Goal: Find specific fact: Find specific page/section

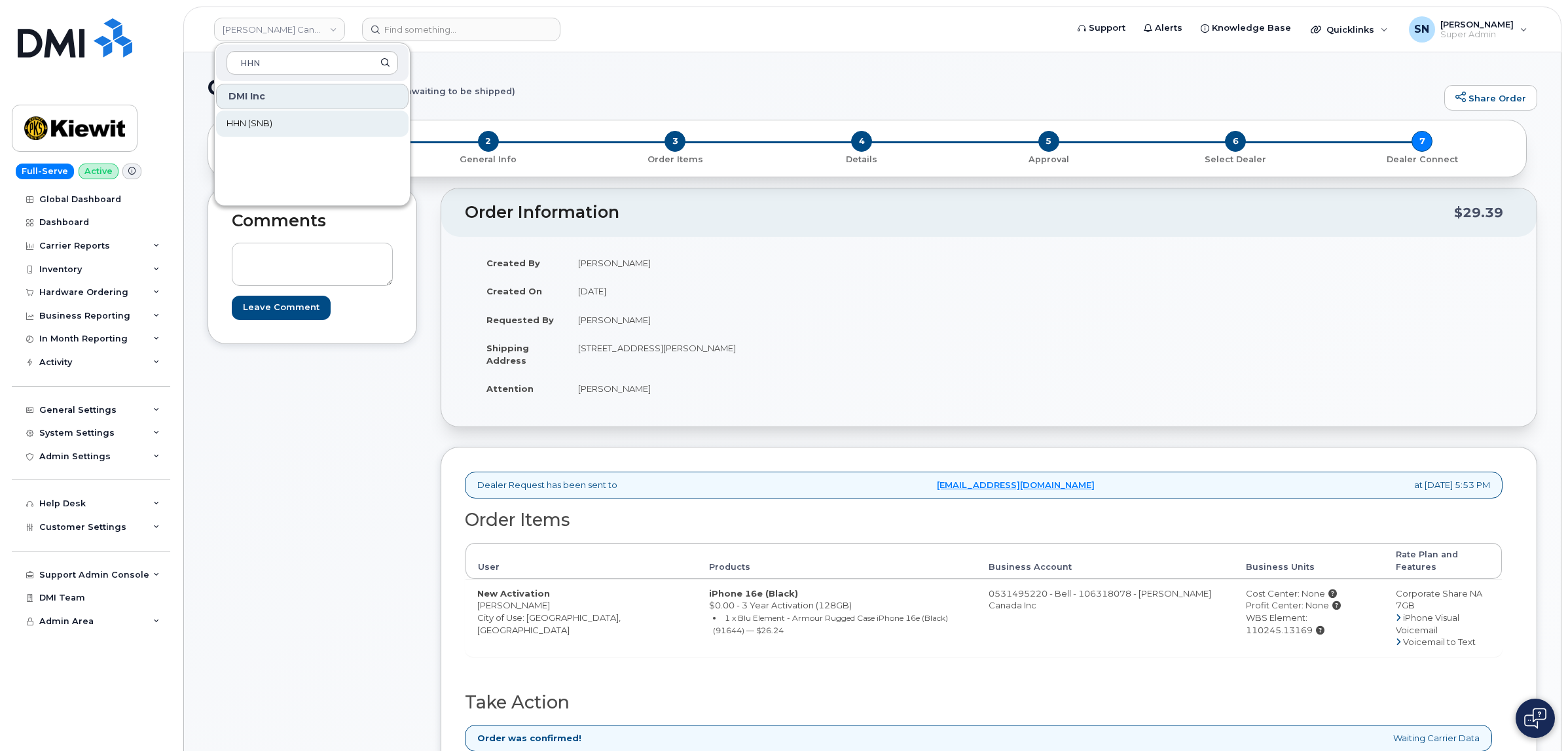
type input "HHN"
click at [251, 123] on span "HHN (SNB)" at bounding box center [249, 123] width 46 height 13
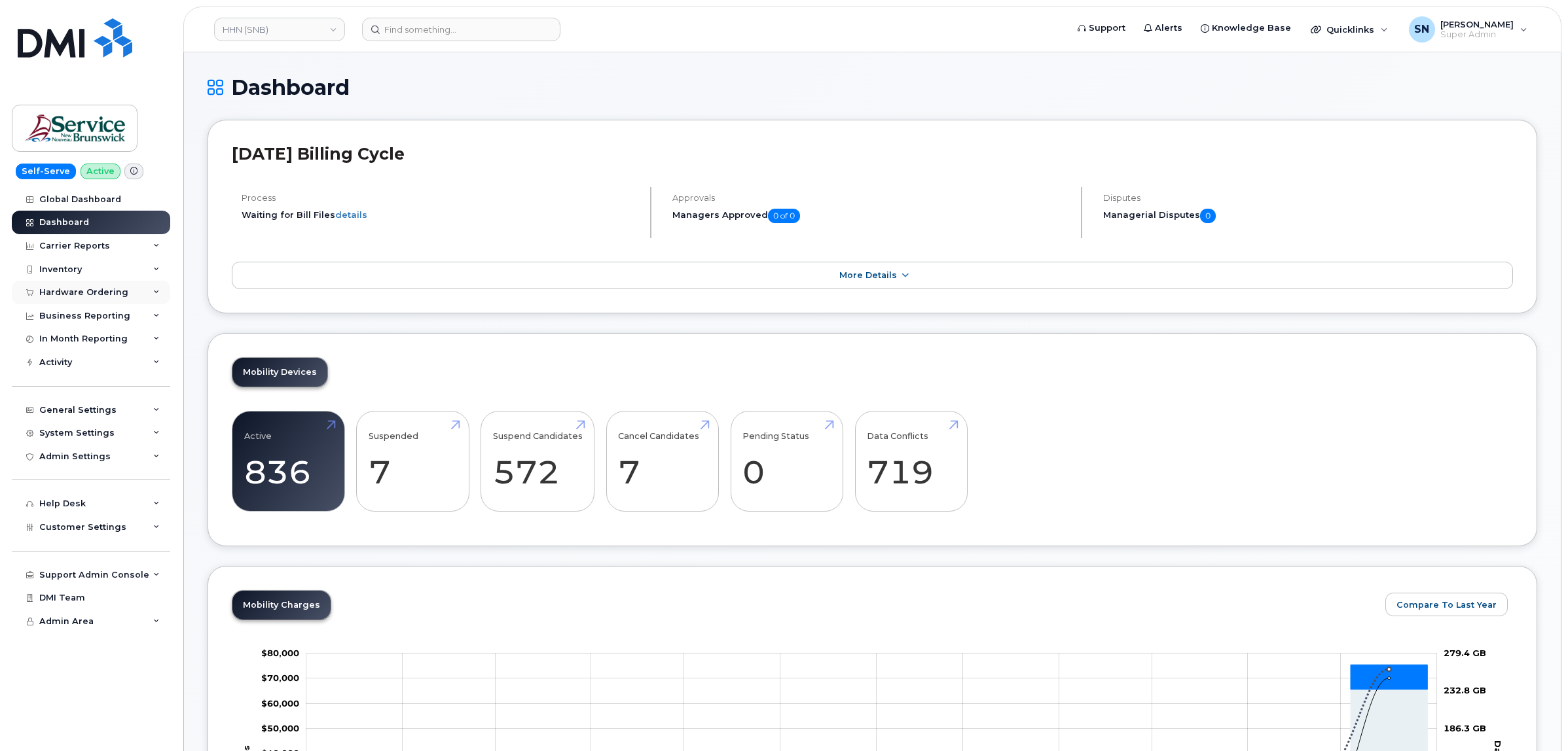
click at [93, 304] on div "Hardware Ordering" at bounding box center [91, 292] width 159 height 24
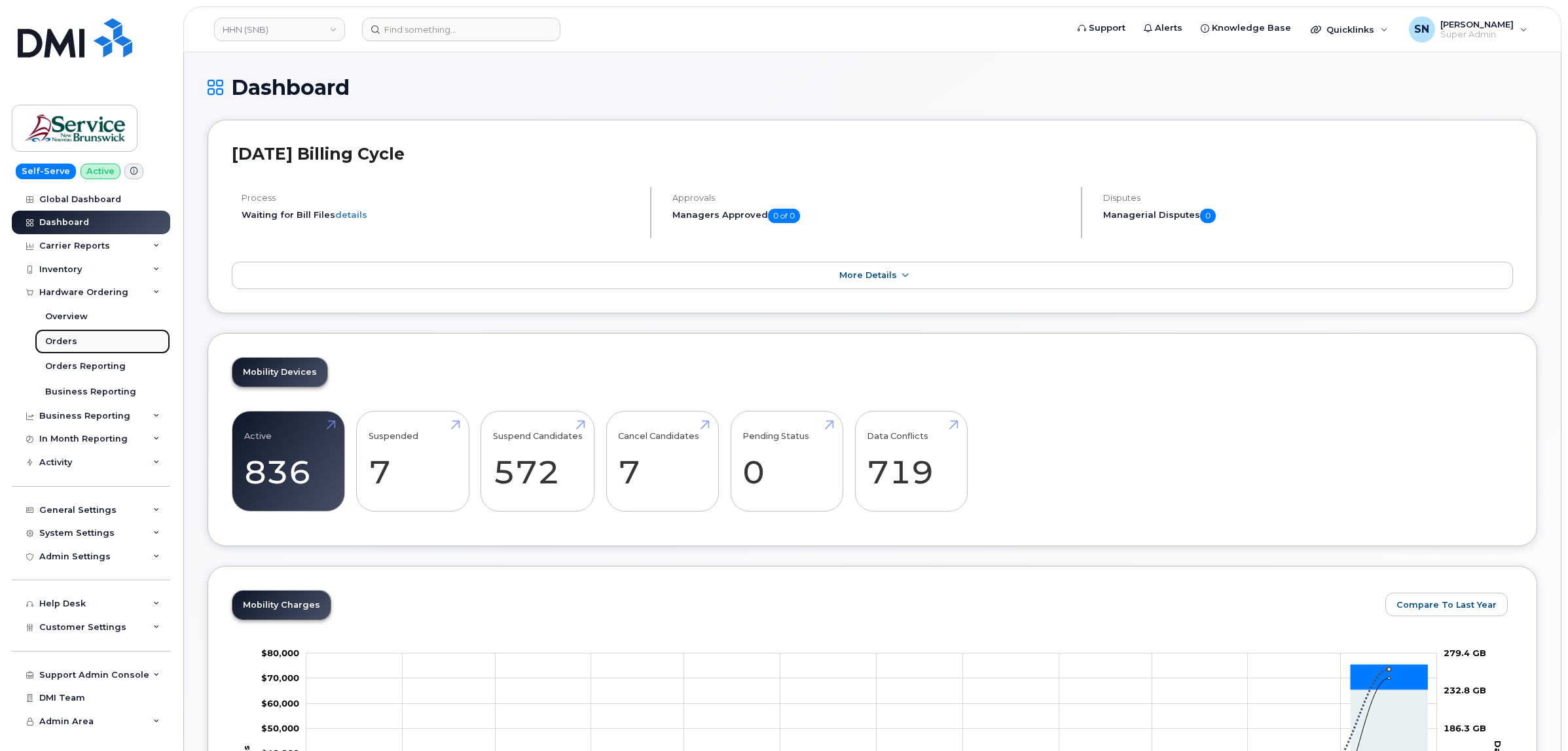
click at [80, 339] on link "Orders" at bounding box center [102, 342] width 136 height 25
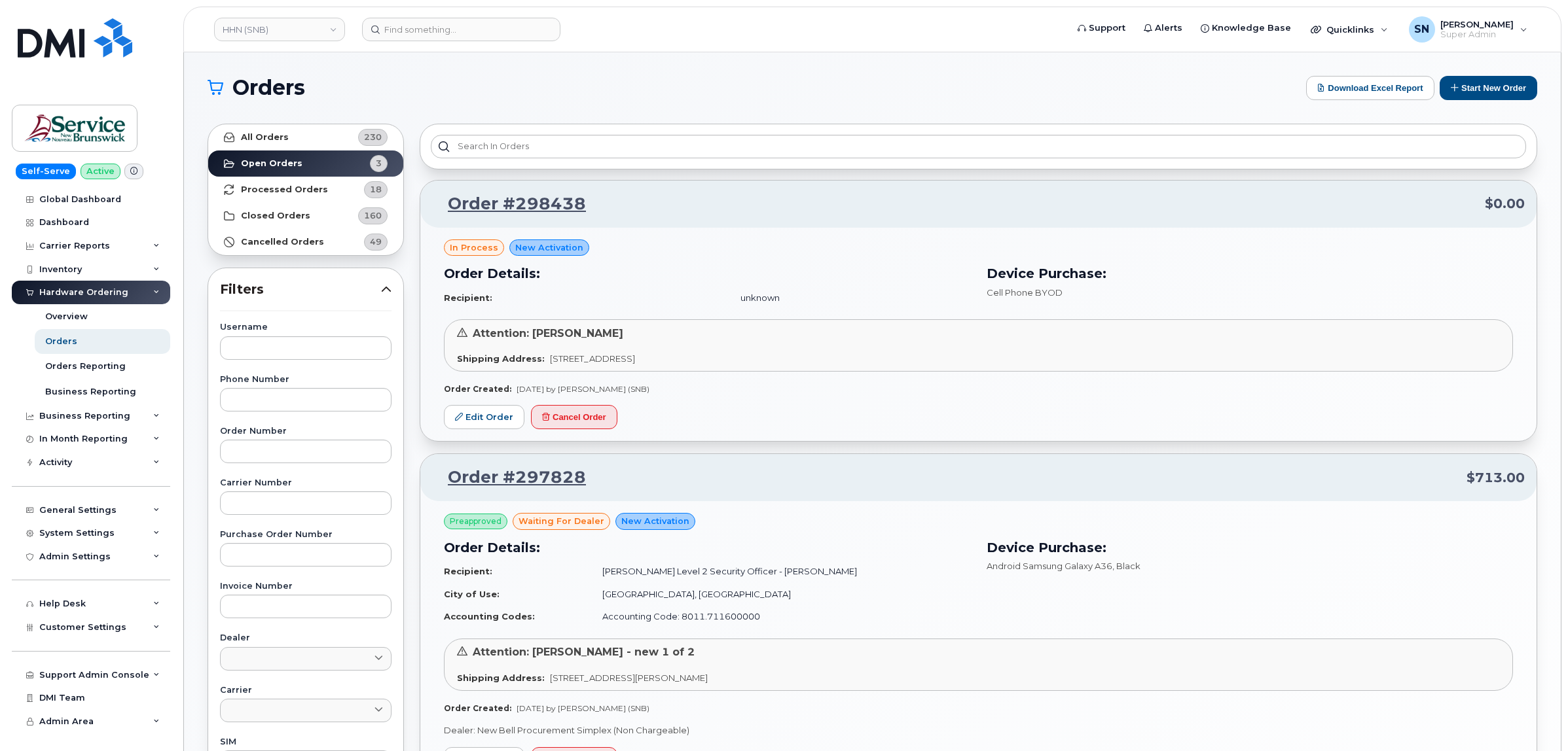
click at [332, 439] on div "Order Number" at bounding box center [306, 445] width 172 height 36
click at [338, 454] on input "text" at bounding box center [306, 451] width 172 height 24
paste input "298442"
type input "298442"
click at [310, 127] on link "All Orders 230" at bounding box center [306, 137] width 195 height 26
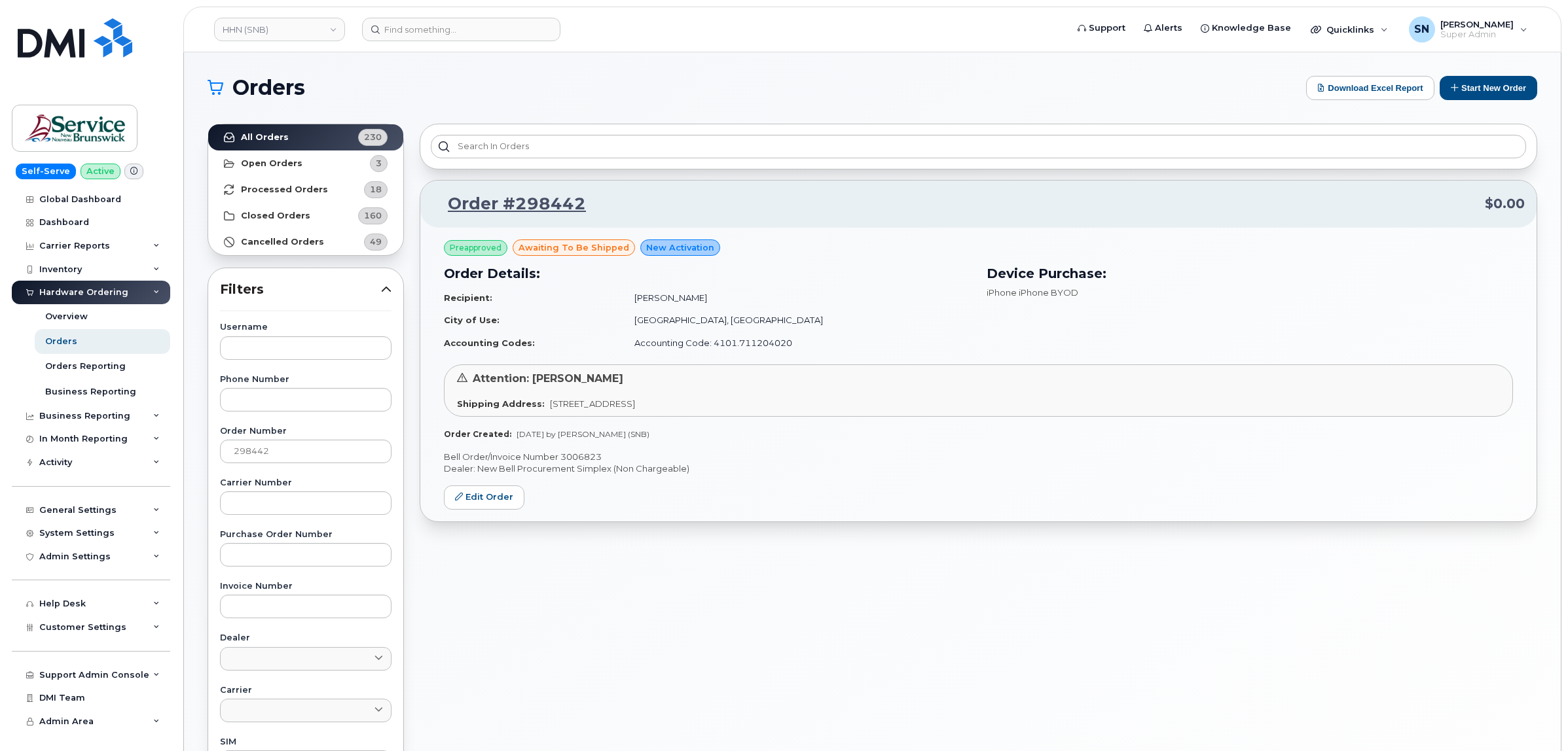
click at [586, 455] on p "Bell Order/Invoice Number 3006823" at bounding box center [978, 457] width 1068 height 12
click at [573, 458] on p "Bell Order/Invoice Number 3006823" at bounding box center [978, 457] width 1068 height 12
click at [574, 458] on p "Bell Order/Invoice Number 3006823" at bounding box center [978, 457] width 1068 height 12
copy p "3006823"
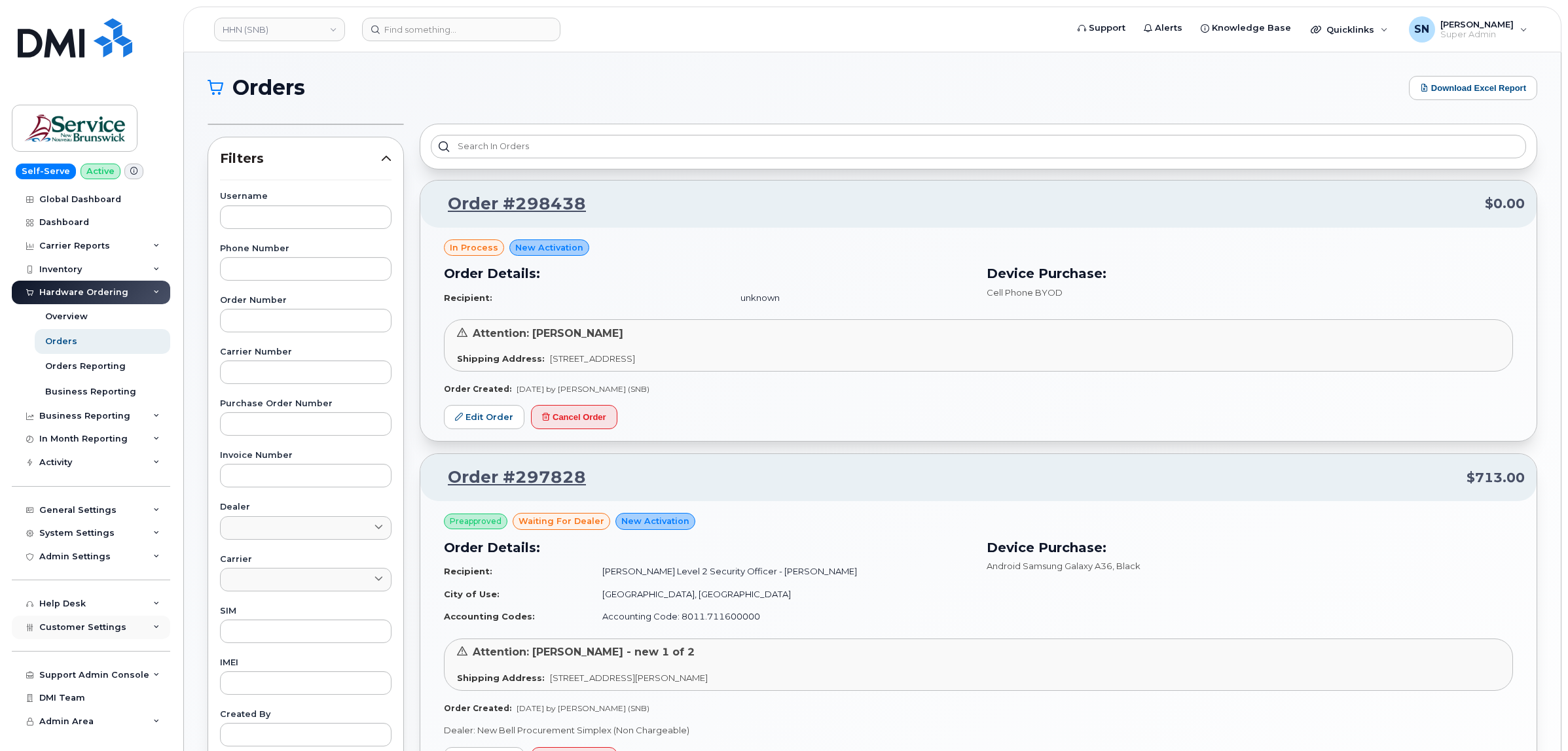
click at [90, 632] on span "Customer Settings" at bounding box center [83, 627] width 87 height 10
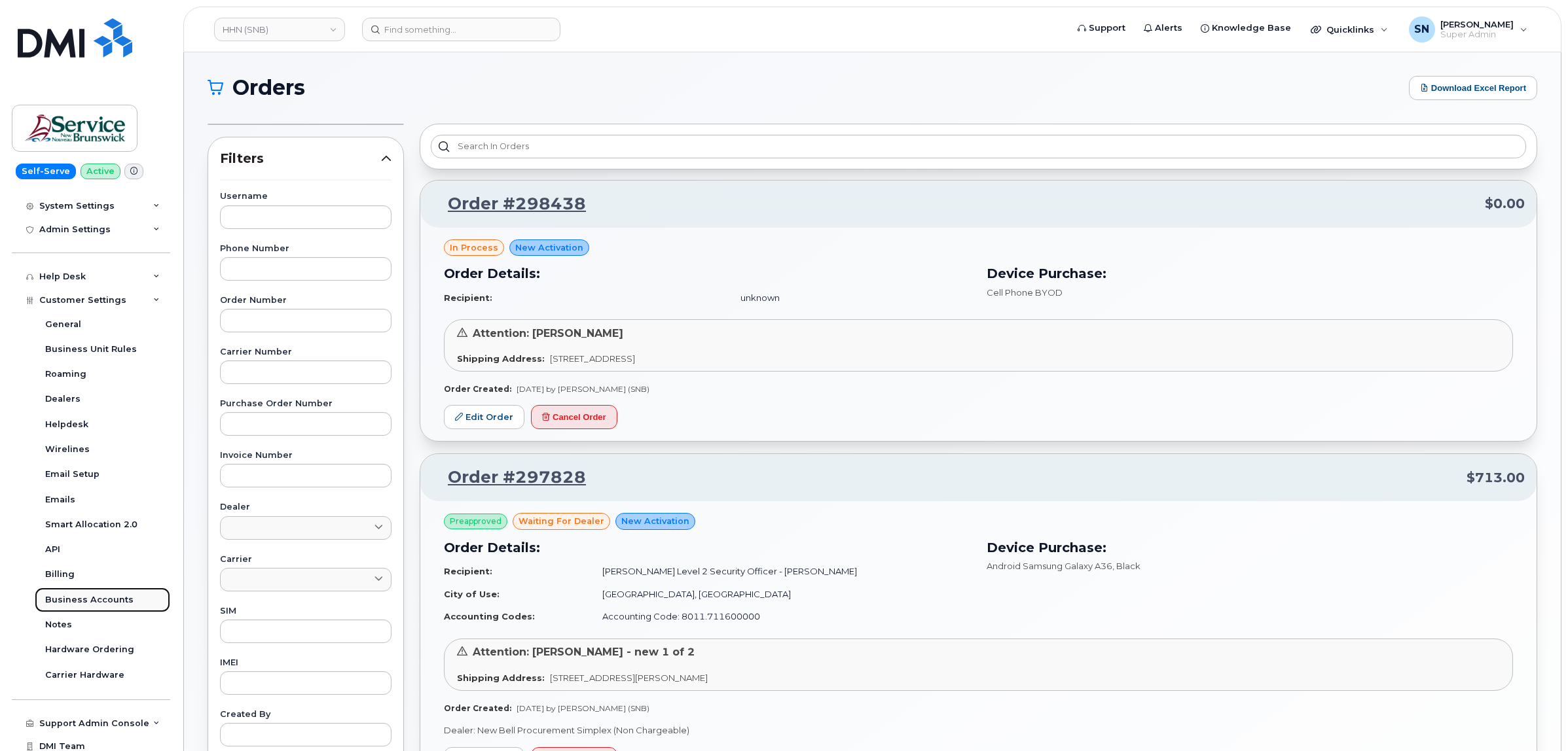
click at [99, 606] on div "Business Accounts" at bounding box center [89, 600] width 88 height 11
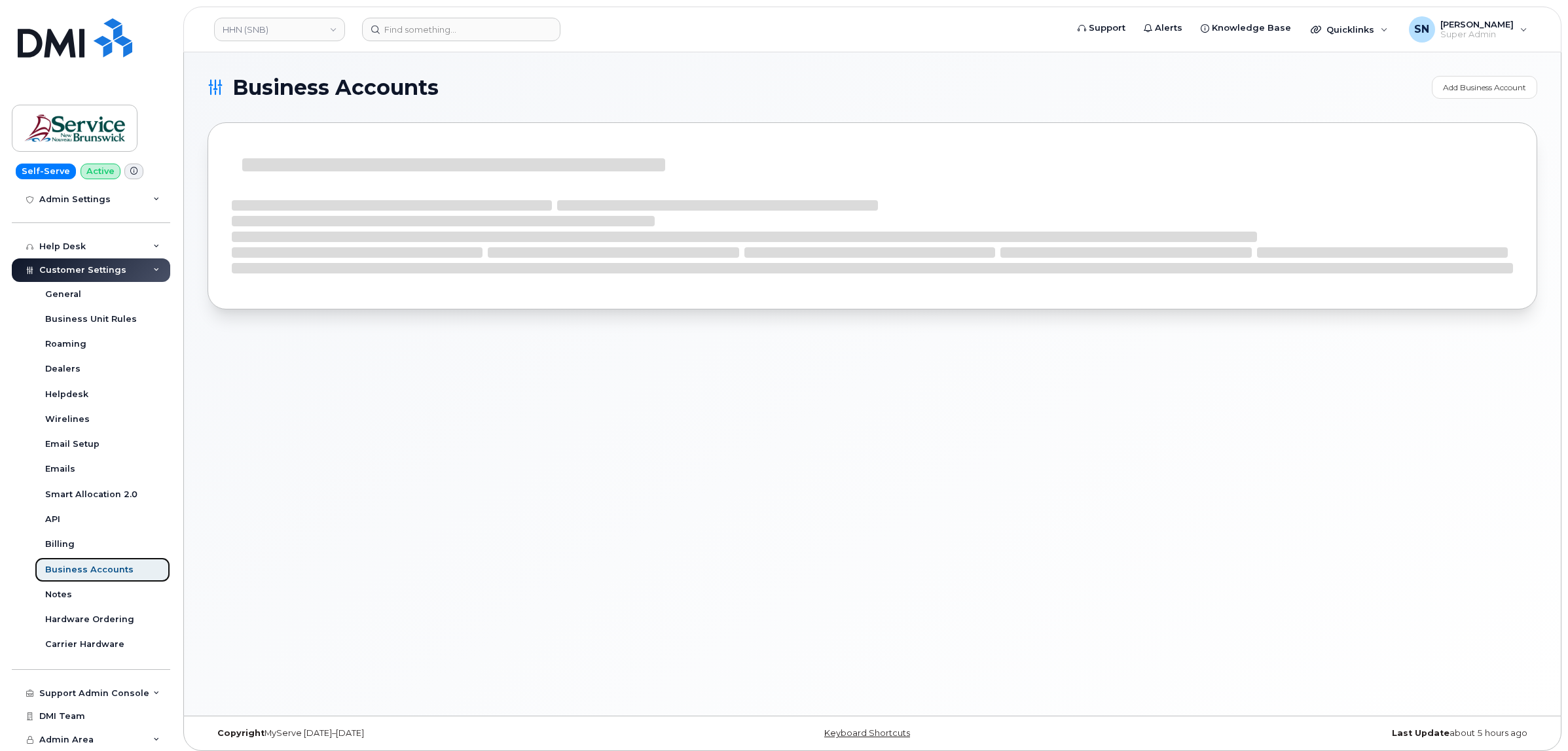
scroll to position [226, 0]
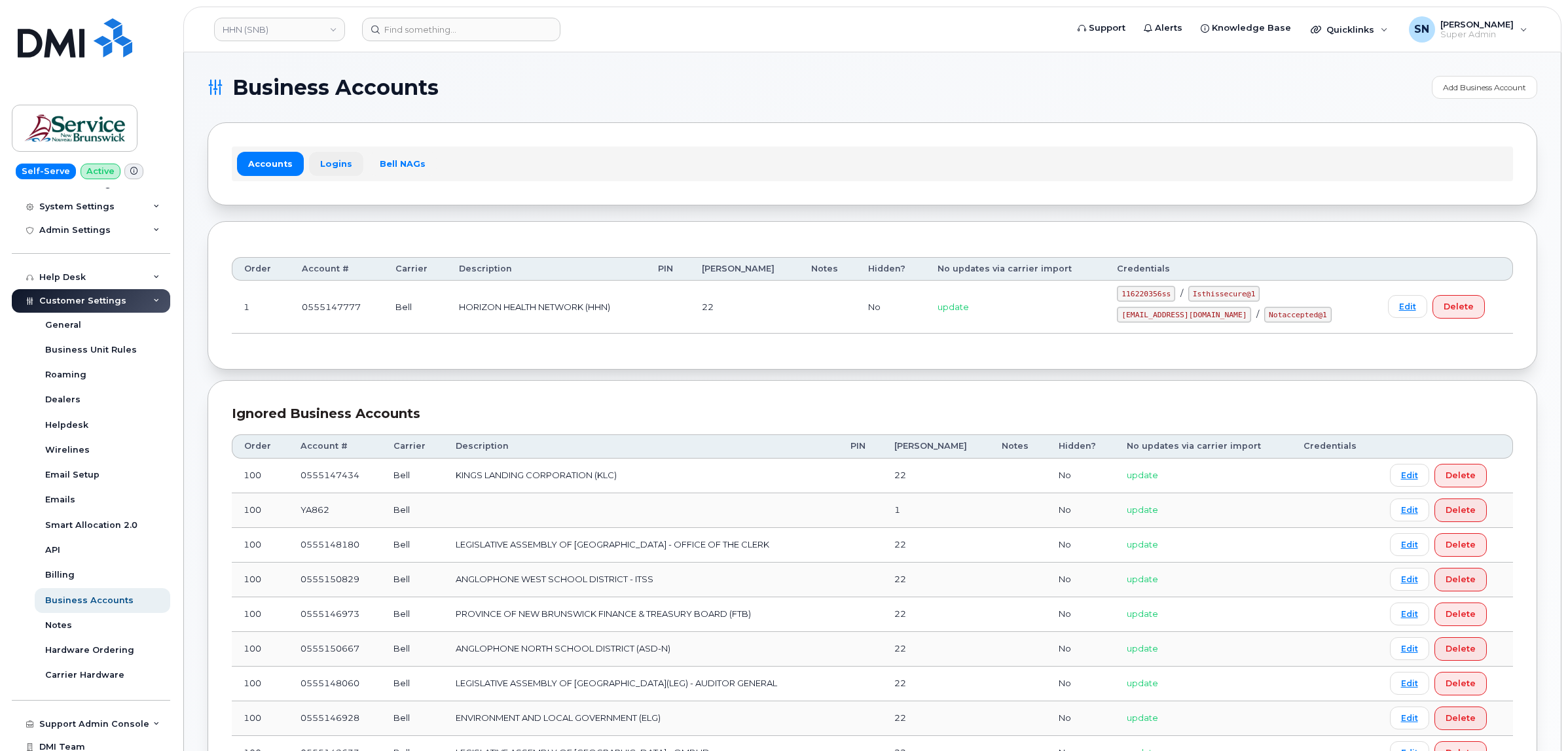
click at [327, 172] on link "Logins" at bounding box center [336, 163] width 54 height 24
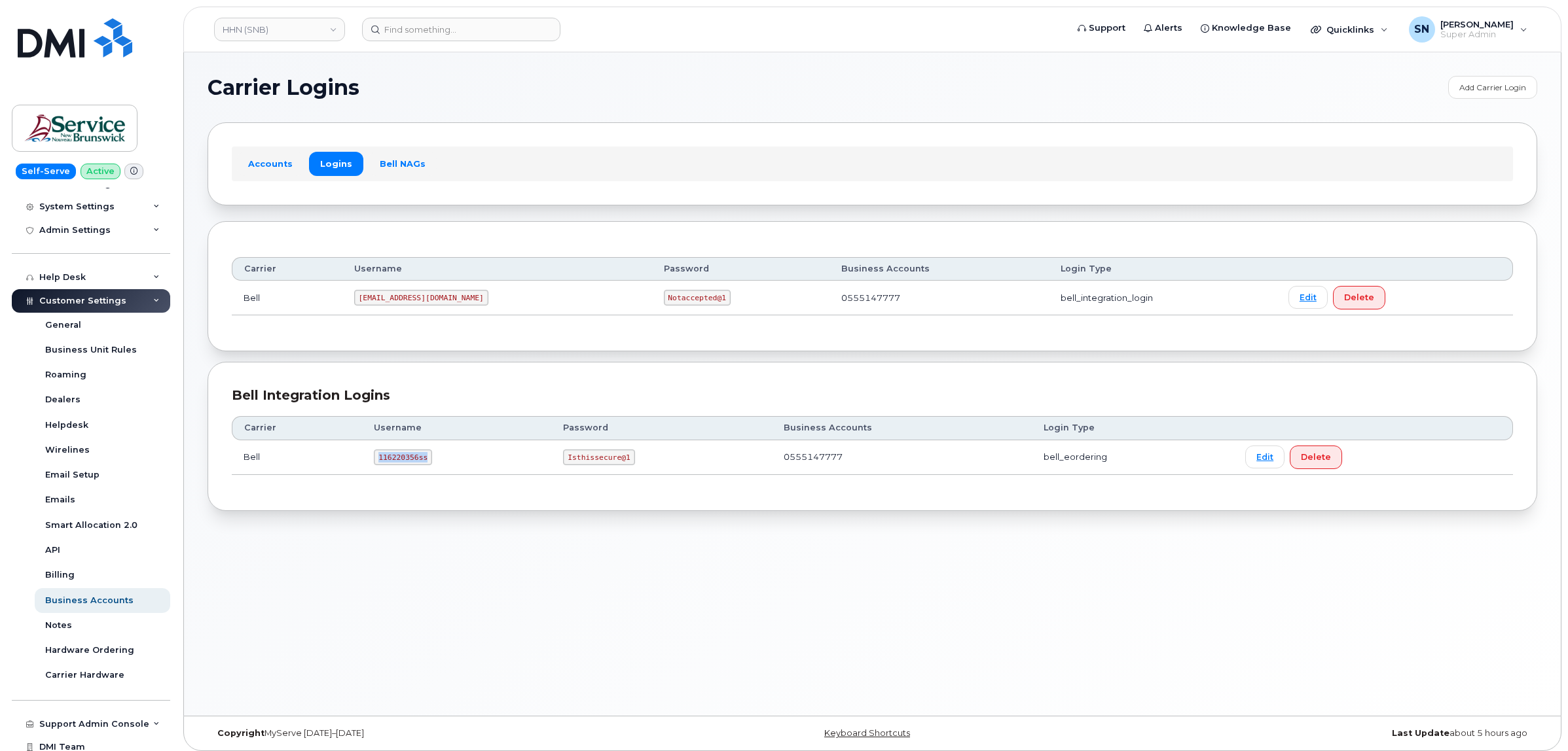
drag, startPoint x: 375, startPoint y: 458, endPoint x: 424, endPoint y: 461, distance: 49.1
click at [424, 461] on code "116220356ss" at bounding box center [402, 457] width 58 height 16
copy code "116220356ss"
drag, startPoint x: 560, startPoint y: 455, endPoint x: 634, endPoint y: 465, distance: 74.7
click at [634, 465] on td "Isthissecure@1" at bounding box center [661, 458] width 221 height 34
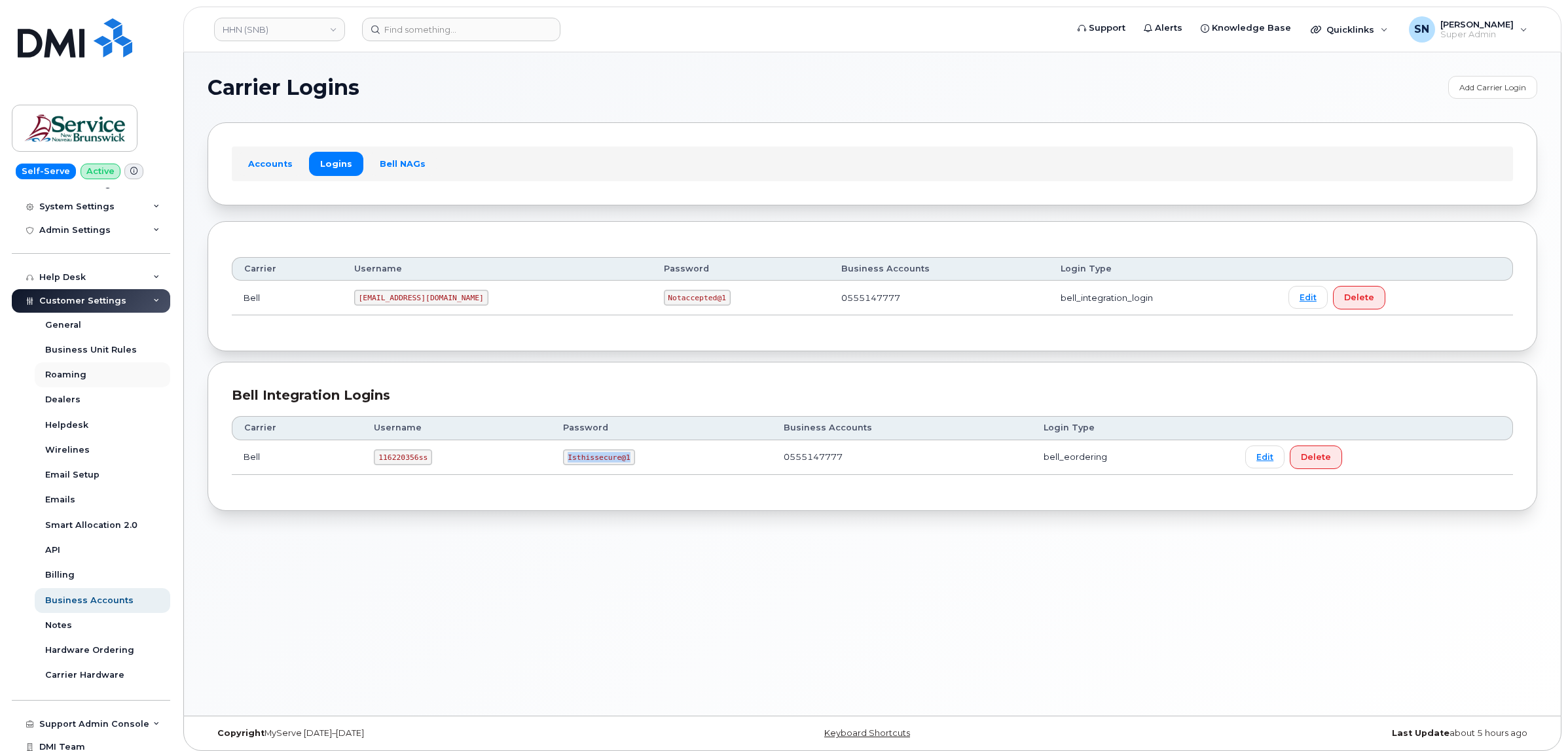
copy code "Isthissecure@1"
drag, startPoint x: 364, startPoint y: 298, endPoint x: 435, endPoint y: 300, distance: 71.0
click at [435, 300] on code "ms-snb@dminc.com" at bounding box center [421, 297] width 134 height 16
copy code "ms-snb@dminc.com"
